Goal: Task Accomplishment & Management: Manage account settings

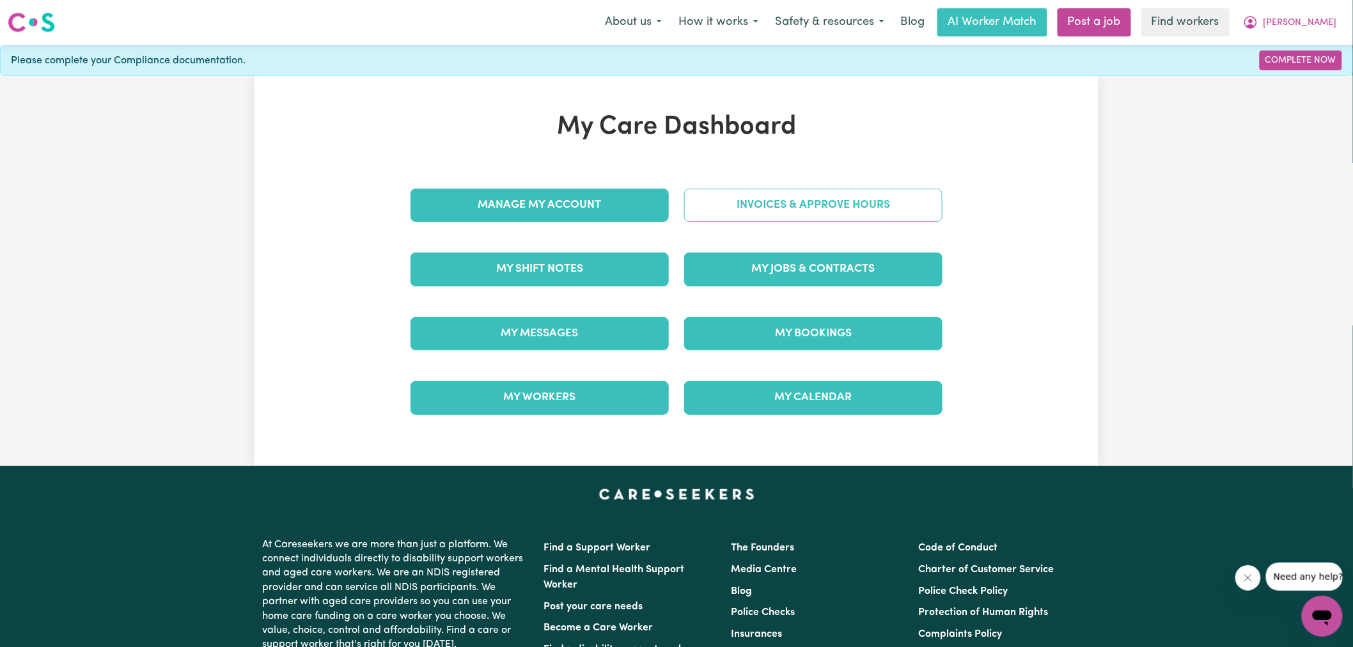
click at [750, 210] on link "Invoices & Approve Hours" at bounding box center [813, 205] width 258 height 33
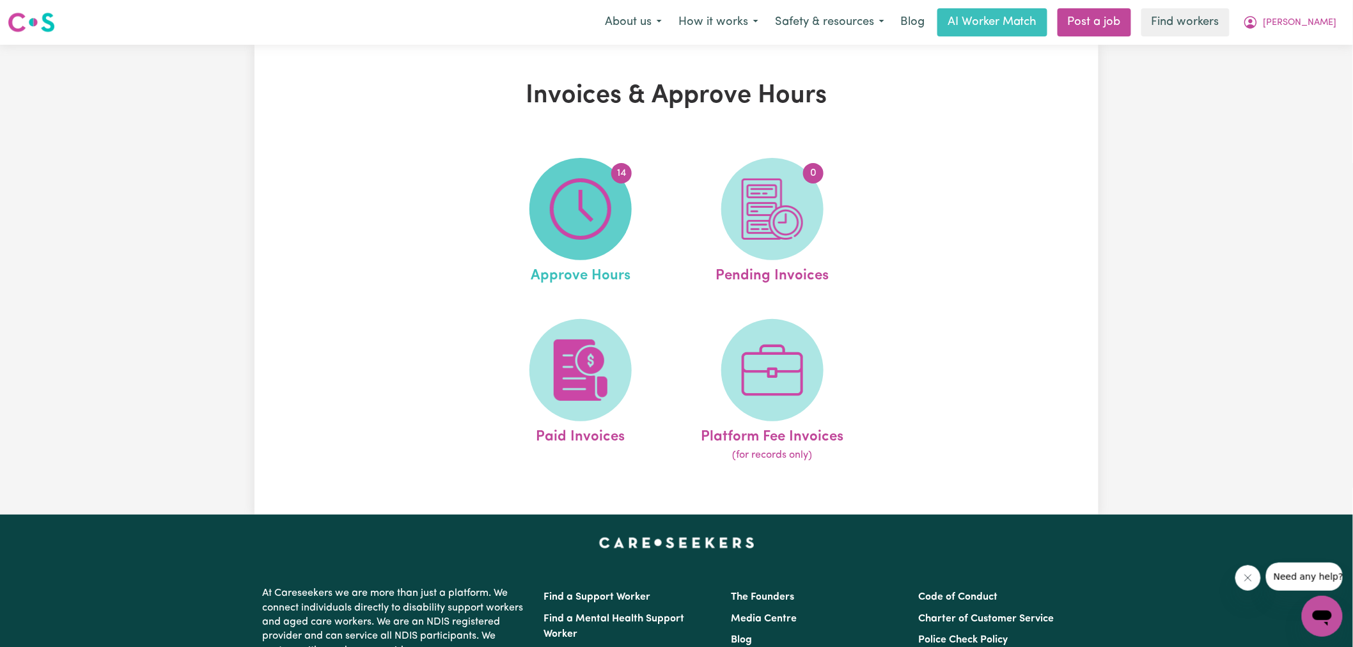
click at [595, 226] on img at bounding box center [580, 208] width 61 height 61
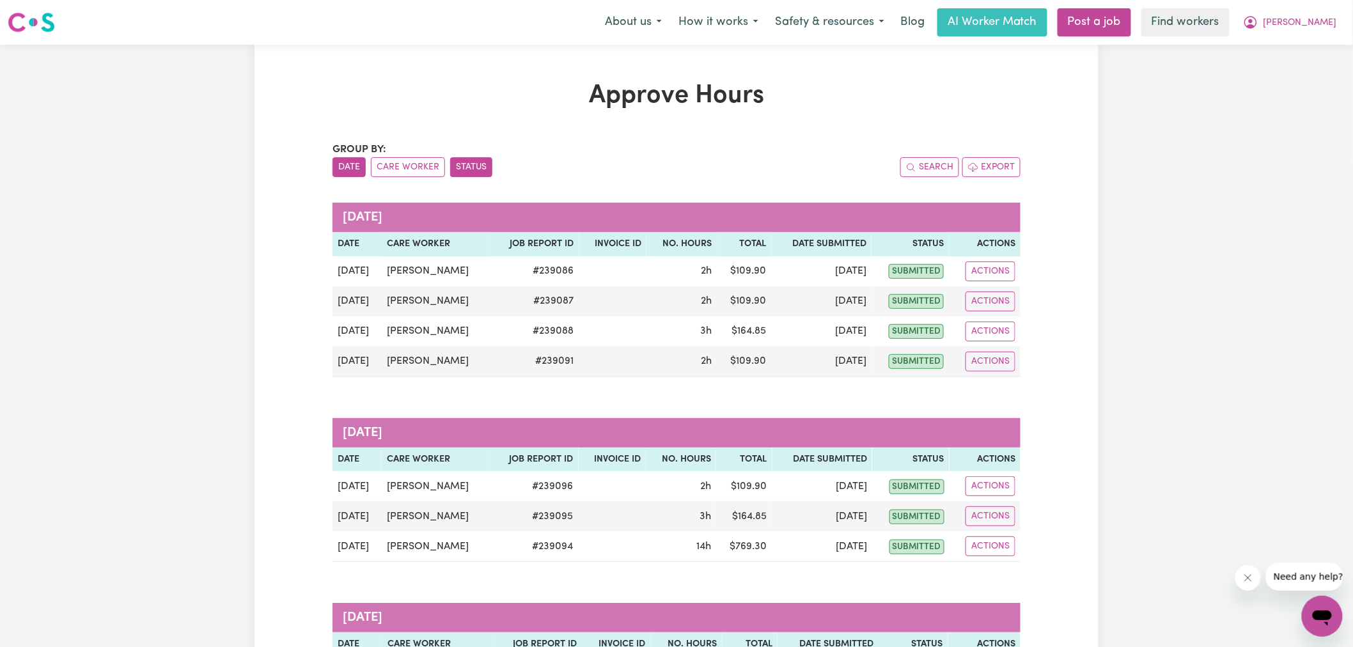
click at [468, 168] on button "Status" at bounding box center [471, 167] width 42 height 20
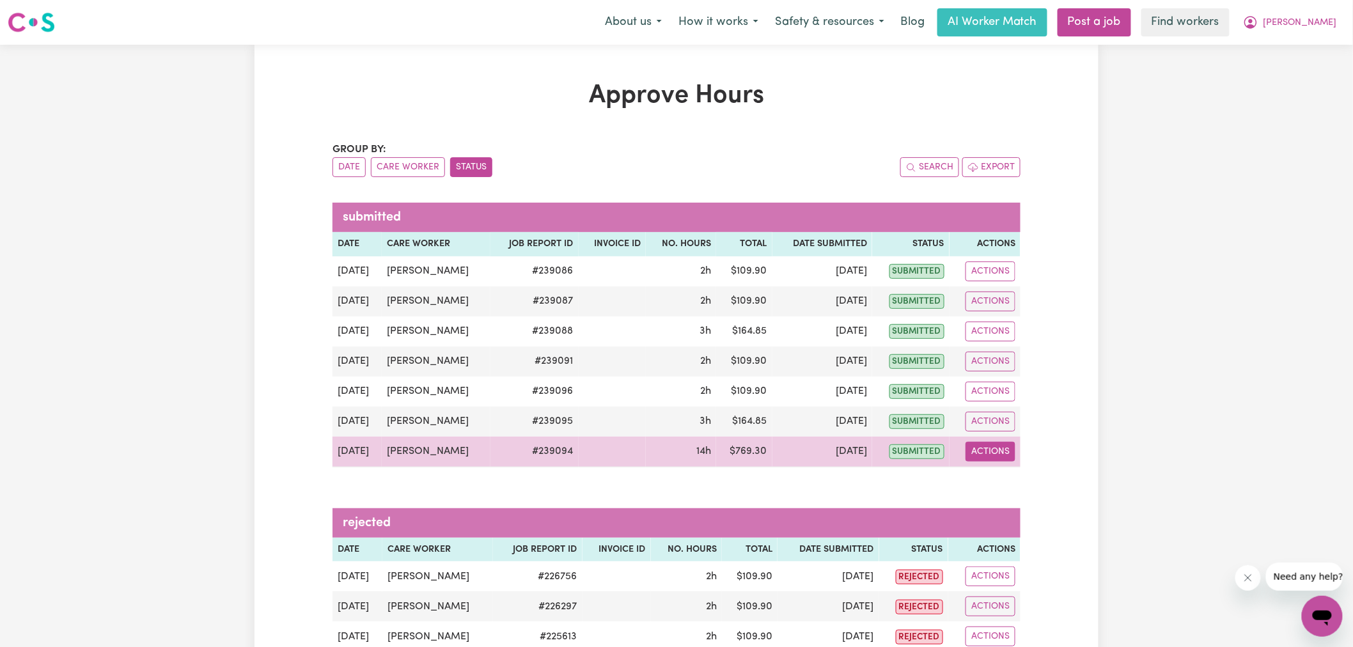
click at [998, 448] on button "Actions" at bounding box center [991, 452] width 50 height 20
click at [1014, 474] on link "View Job Report" at bounding box center [1023, 482] width 109 height 26
select select "pm"
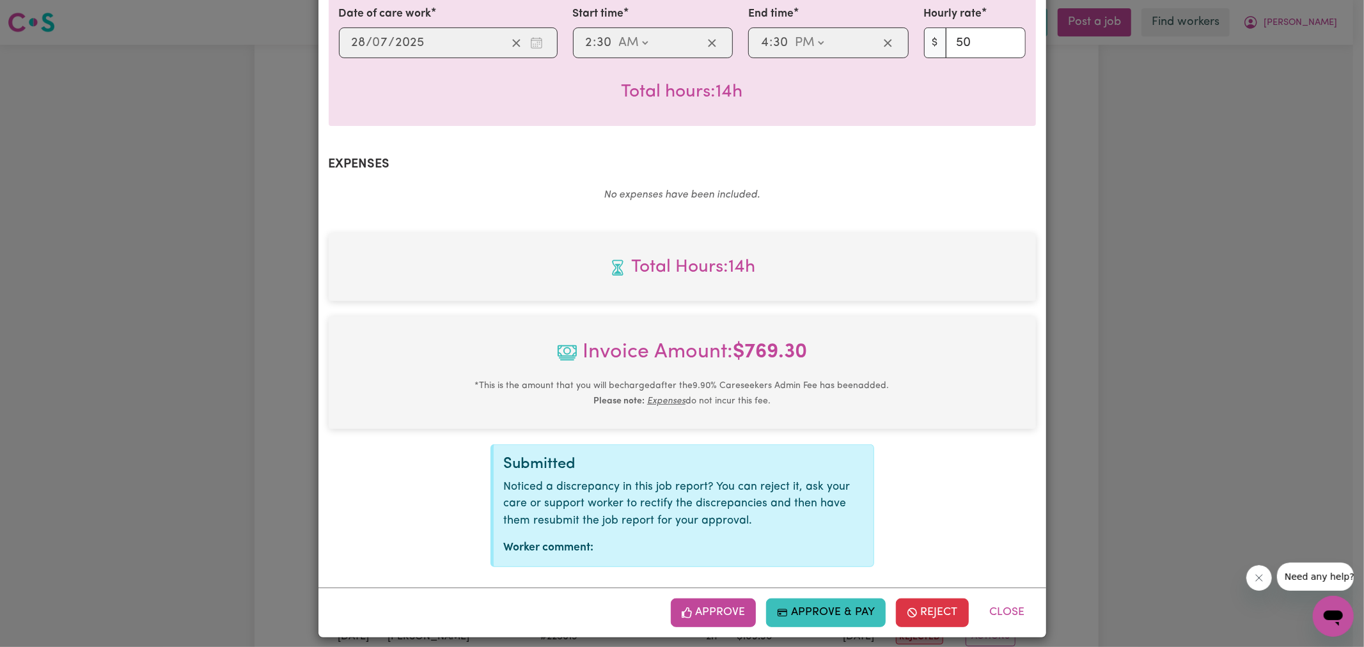
scroll to position [356, 0]
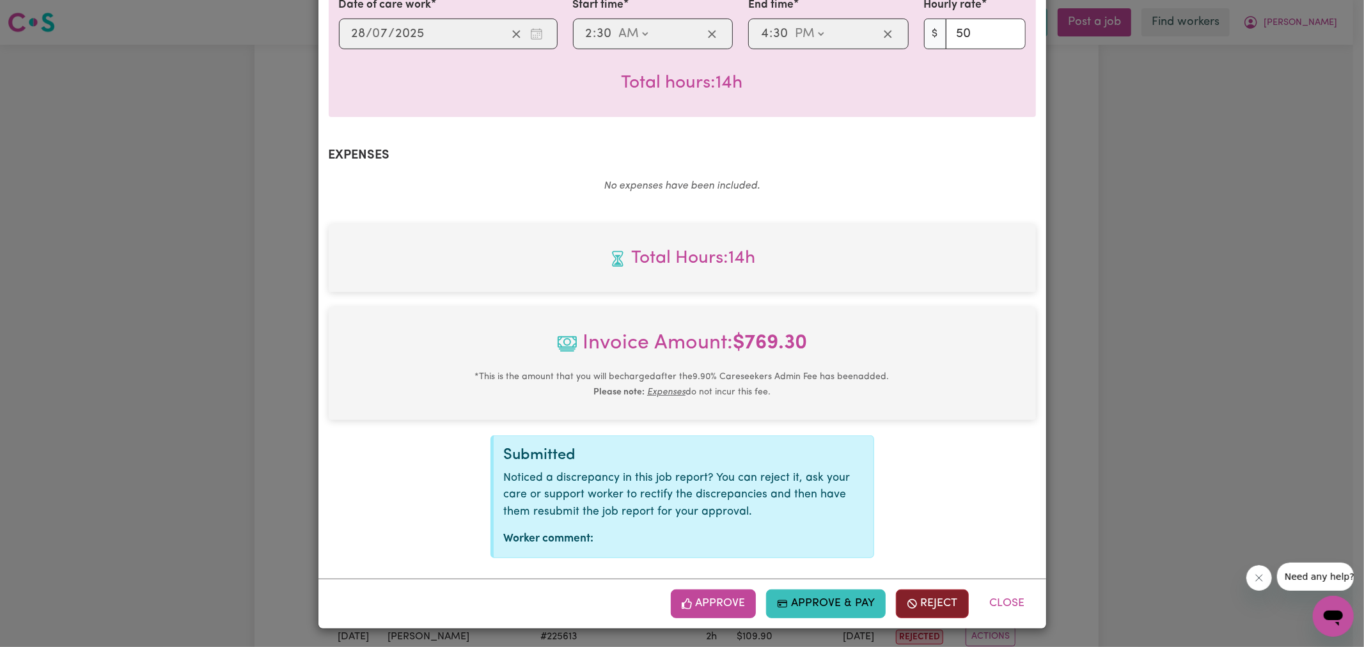
click at [945, 593] on button "Reject" at bounding box center [932, 604] width 73 height 28
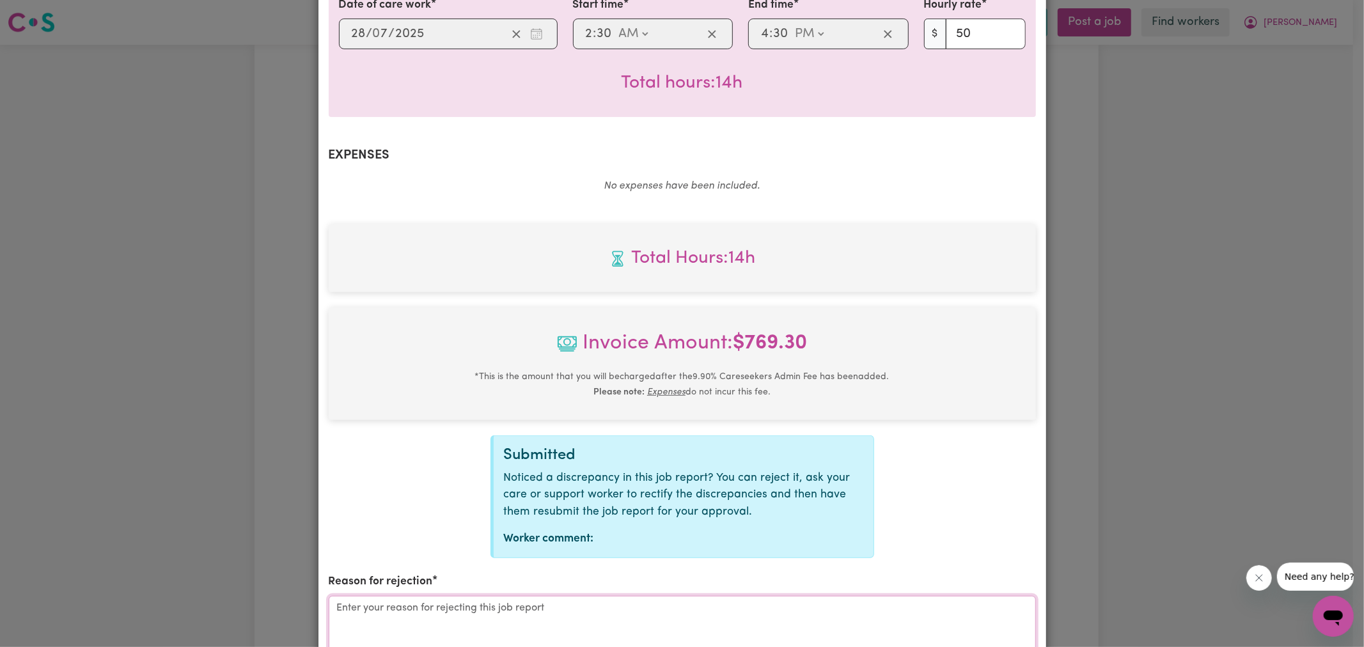
drag, startPoint x: 945, startPoint y: 593, endPoint x: 679, endPoint y: 619, distance: 268.0
click at [680, 619] on textarea "Reason for rejection" at bounding box center [682, 644] width 707 height 96
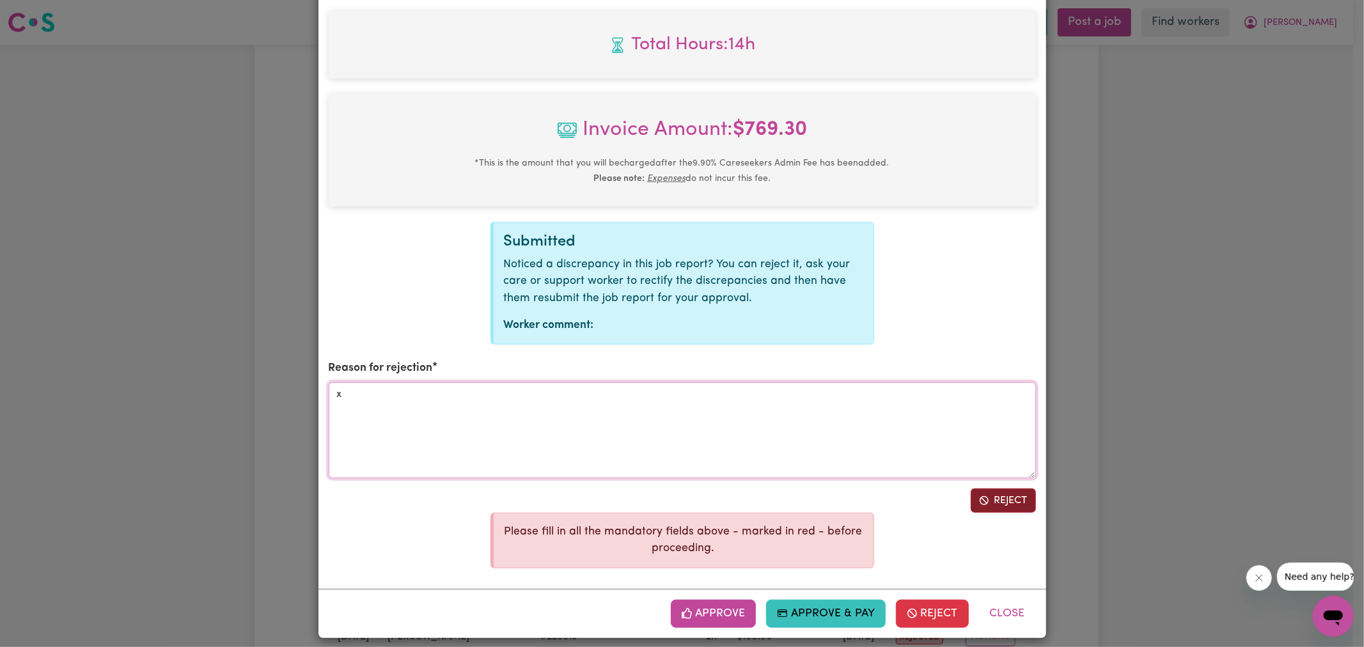
type textarea "x"
click at [1018, 496] on button "Reject" at bounding box center [1003, 501] width 65 height 24
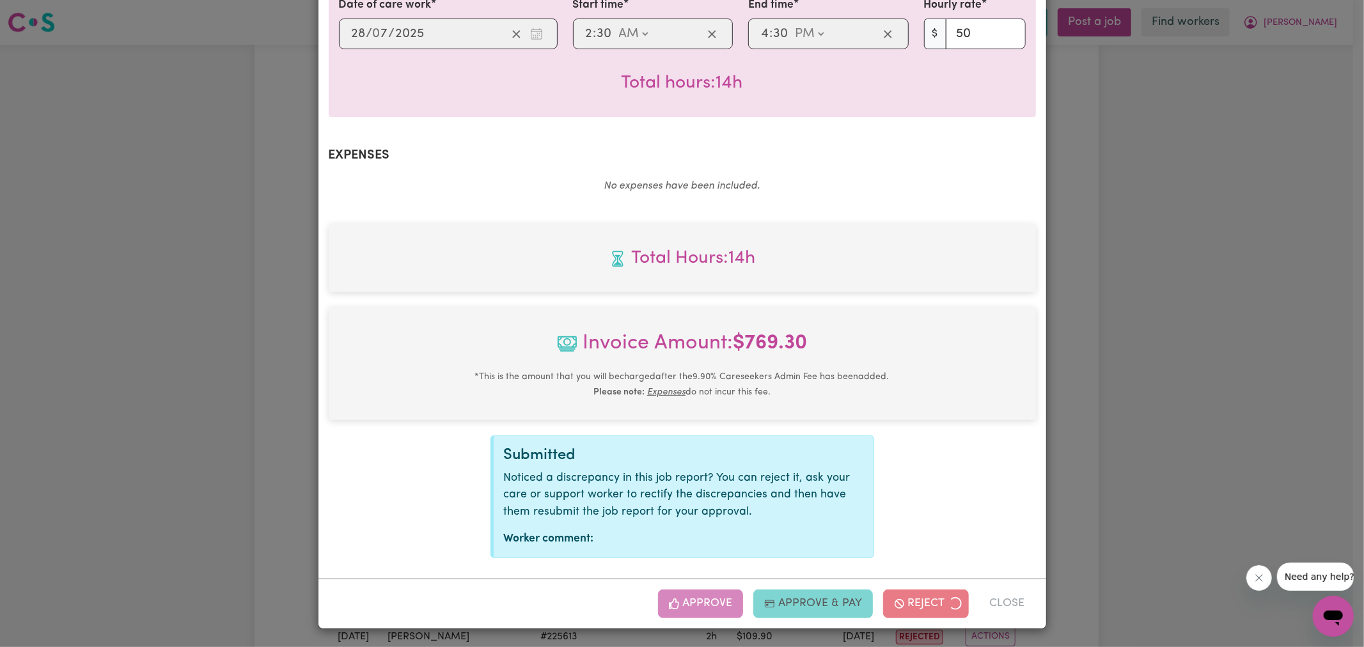
click at [1293, 363] on div "Job Report # 239094 - [PERSON_NAME] Summary Job report # 239094 Client name: [P…" at bounding box center [682, 323] width 1364 height 647
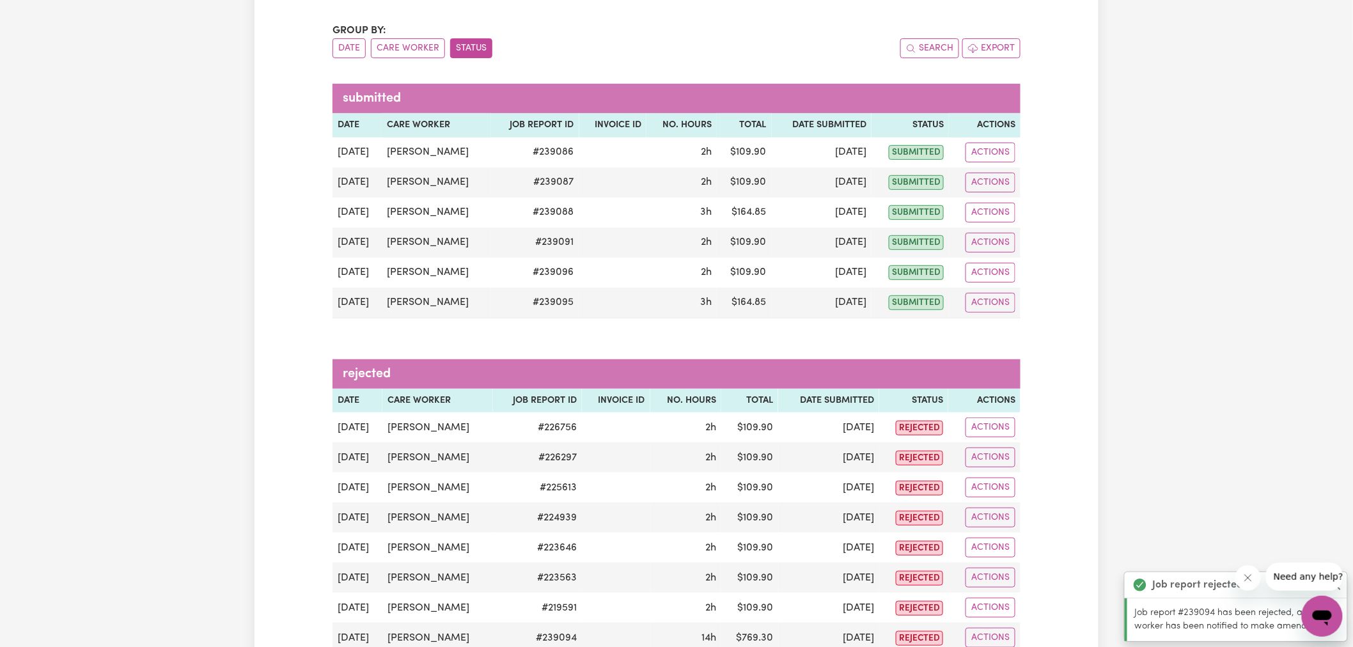
scroll to position [0, 0]
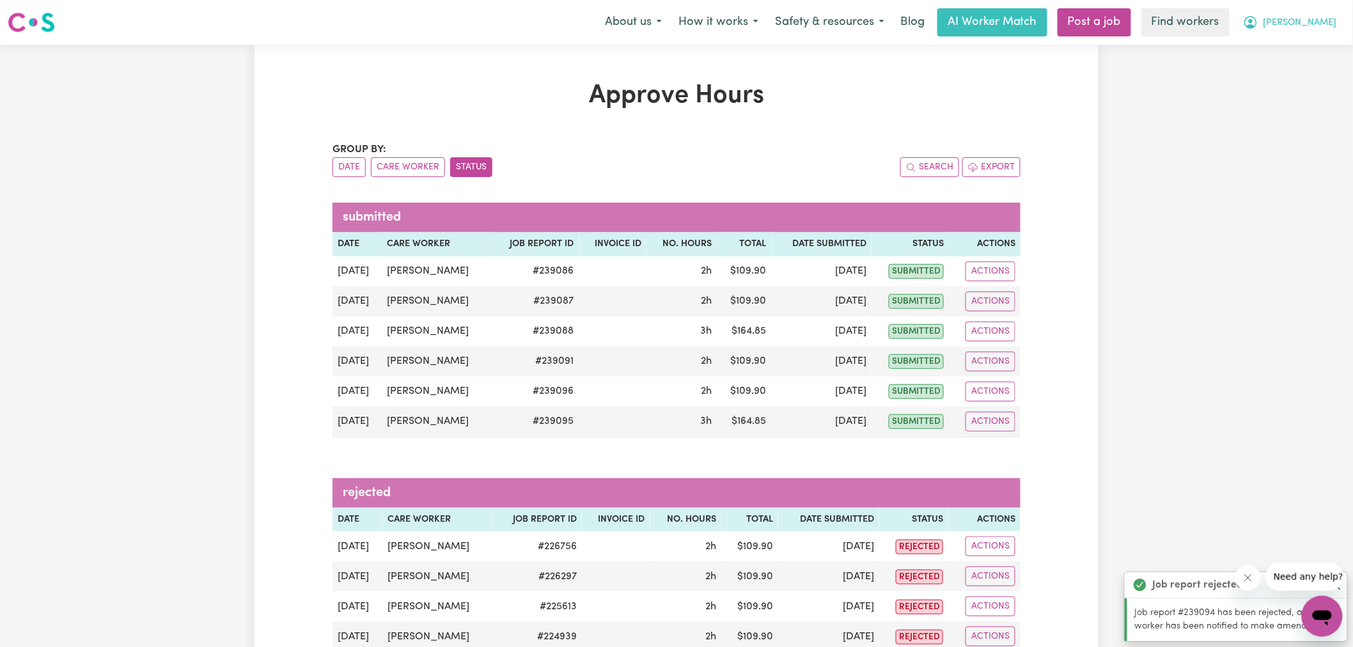
click at [1259, 22] on icon "My Account" at bounding box center [1250, 22] width 15 height 15
click at [1275, 75] on link "Logout" at bounding box center [1294, 73] width 101 height 24
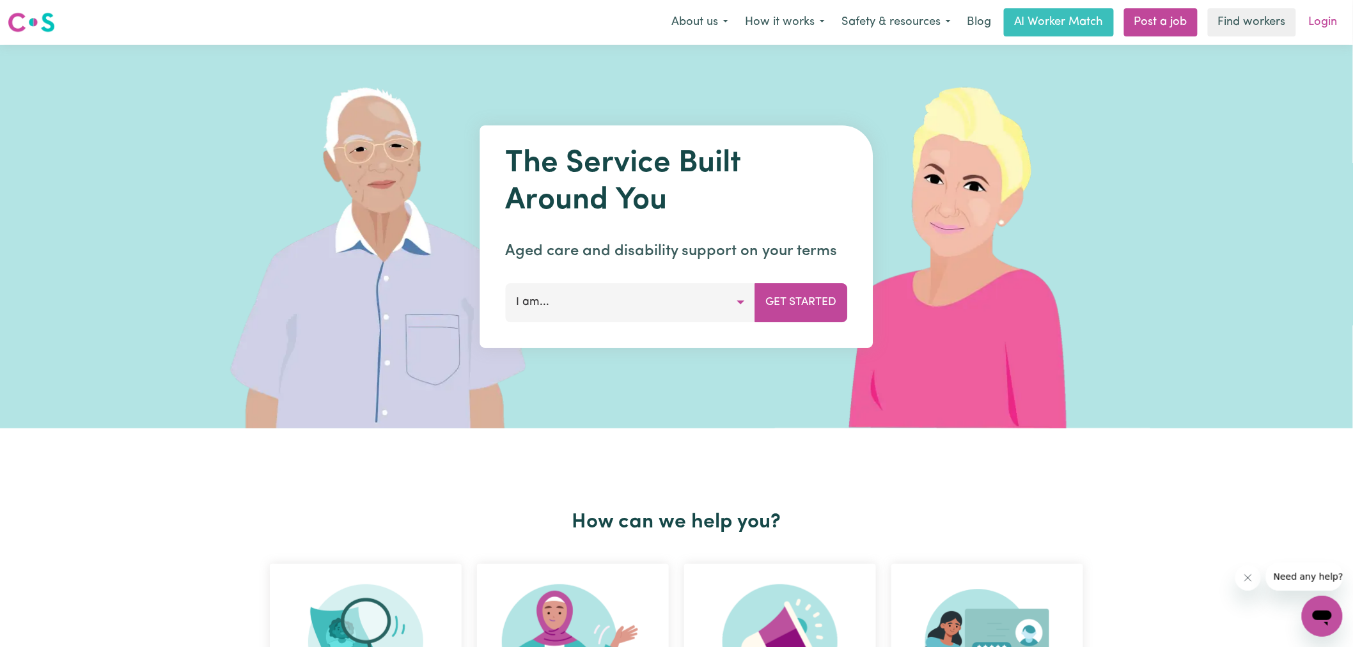
click at [1319, 21] on link "Login" at bounding box center [1324, 22] width 44 height 28
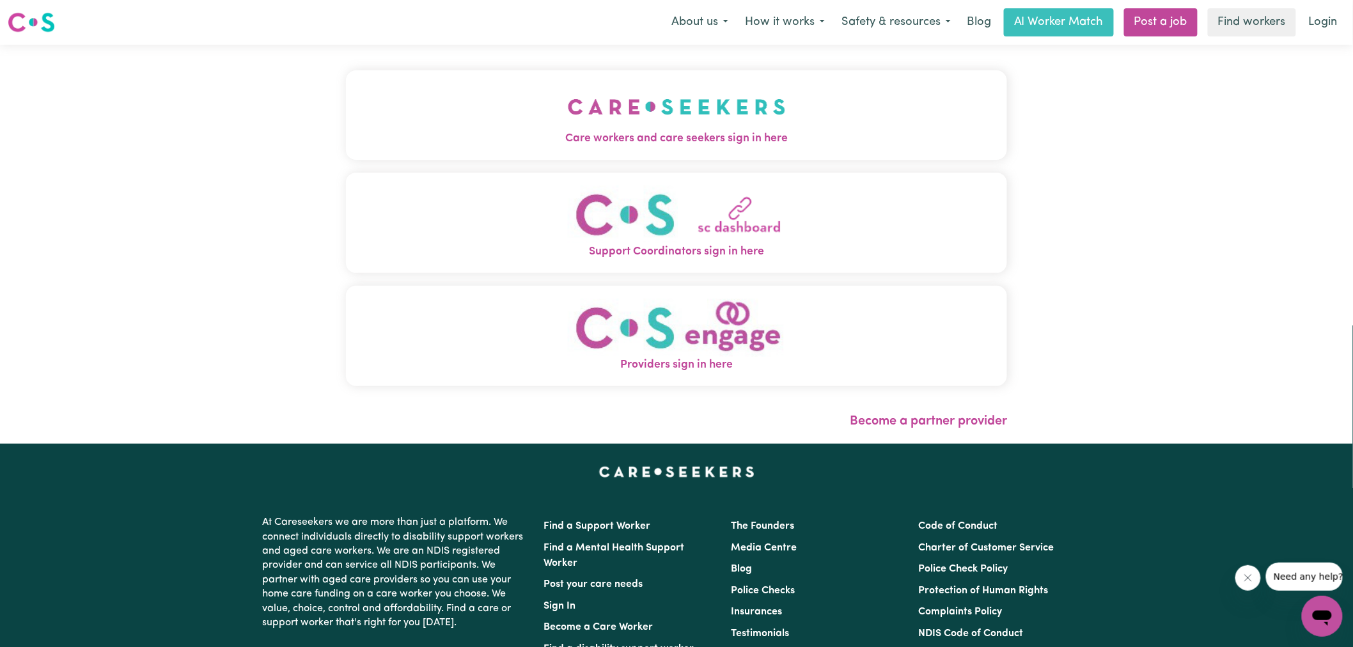
click at [704, 113] on img "Care workers and care seekers sign in here" at bounding box center [677, 106] width 218 height 47
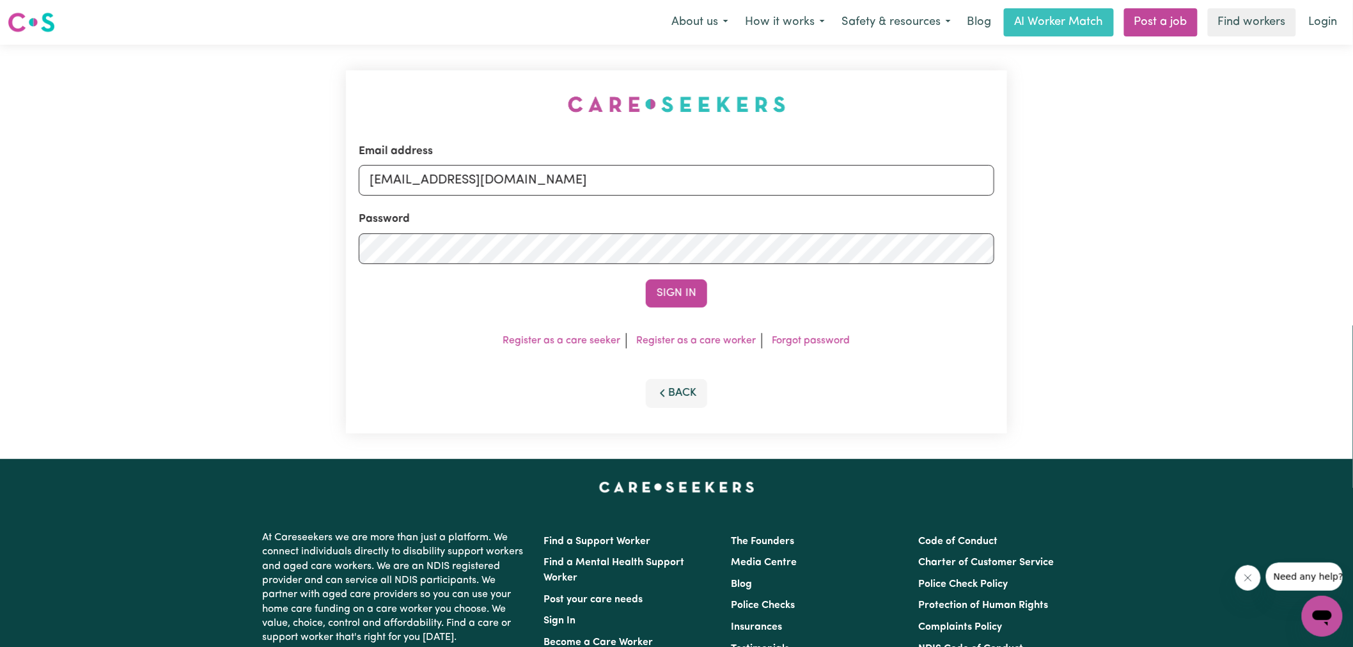
click at [438, 84] on div "Email address [EMAIL_ADDRESS][DOMAIN_NAME] Password Sign In Register as a care …" at bounding box center [676, 252] width 677 height 414
drag, startPoint x: 435, startPoint y: 181, endPoint x: 1364, endPoint y: 267, distance: 932.6
click at [1353, 267] on html "Menu About us How it works Safety & resources Blog AI Worker Match Post a job F…" at bounding box center [676, 484] width 1353 height 968
type input "superuser~[EMAIL_ADDRESS][DOMAIN_NAME]"
click at [646, 280] on button "Sign In" at bounding box center [676, 294] width 61 height 28
